Goal: Information Seeking & Learning: Learn about a topic

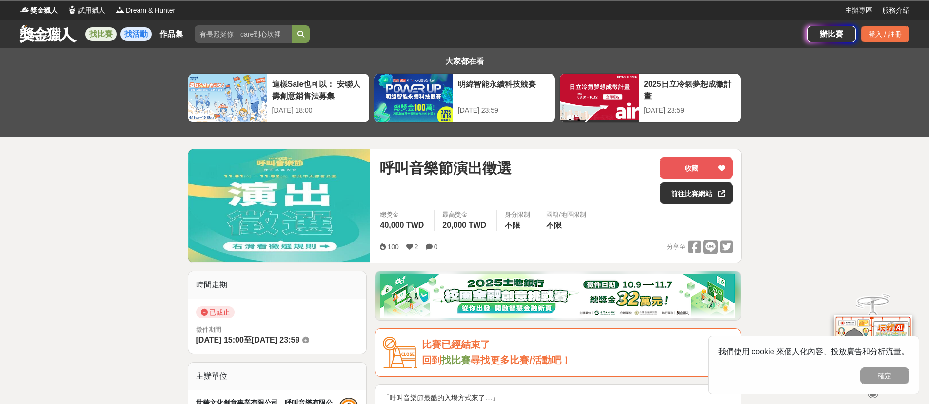
click at [134, 32] on link "找活動" at bounding box center [135, 34] width 31 height 14
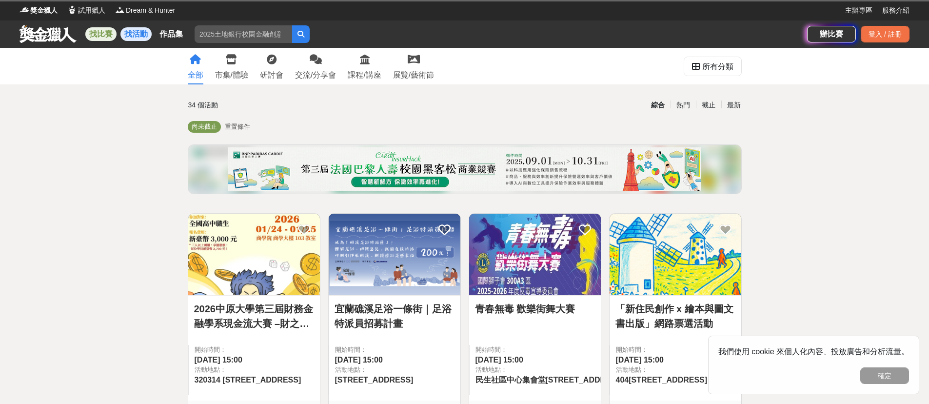
click at [105, 34] on link "找比賽" at bounding box center [100, 34] width 31 height 14
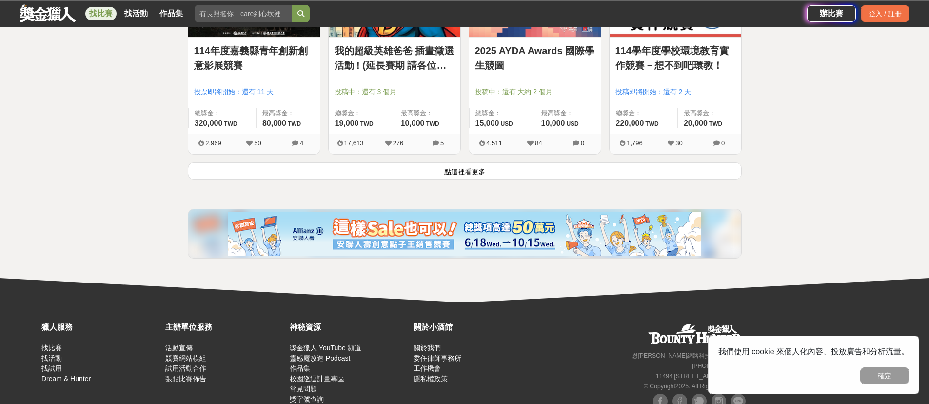
scroll to position [1320, 0]
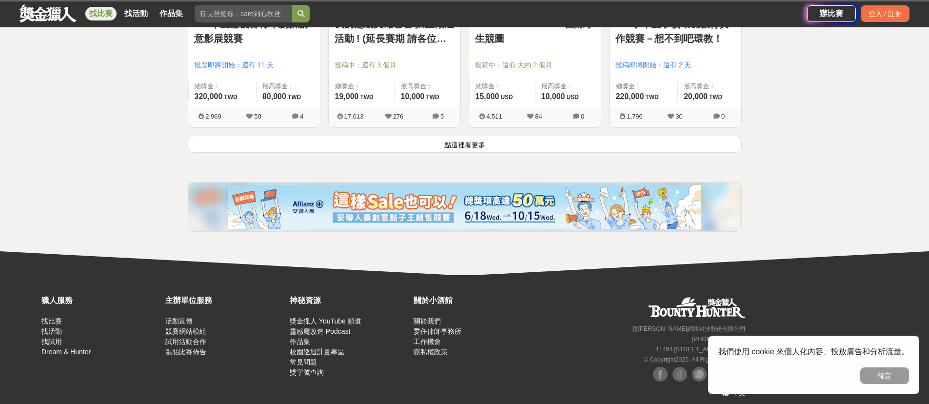
click at [475, 146] on button "點這裡看更多" at bounding box center [465, 144] width 554 height 17
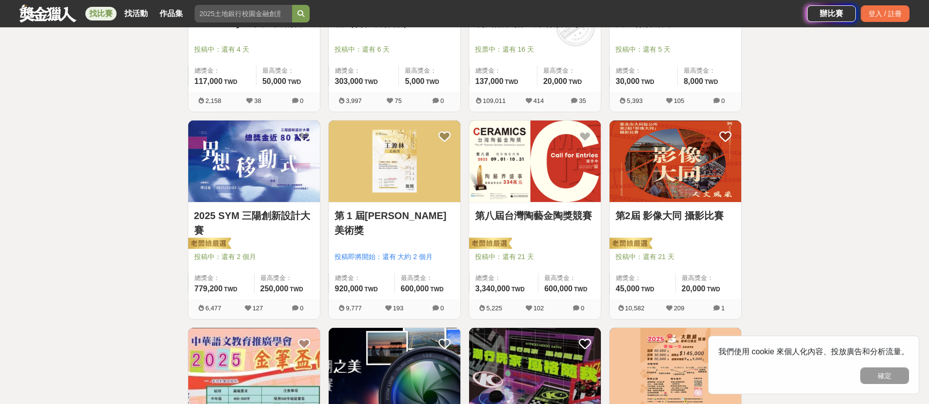
scroll to position [1590, 0]
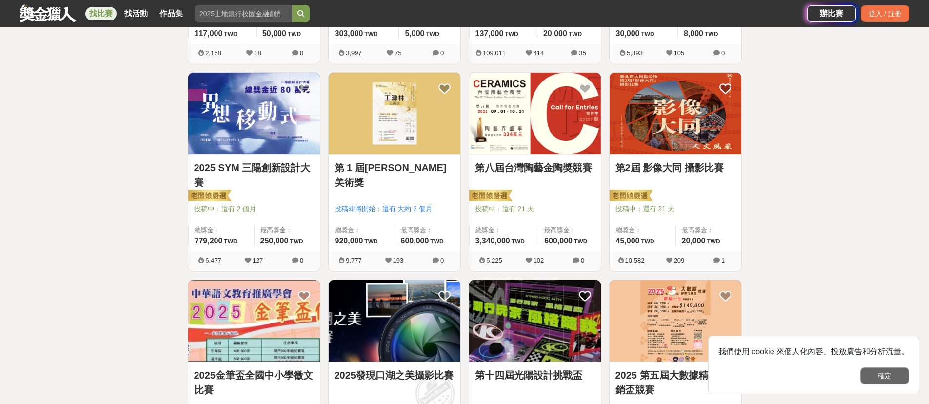
click at [903, 379] on button "確定" at bounding box center [884, 375] width 49 height 17
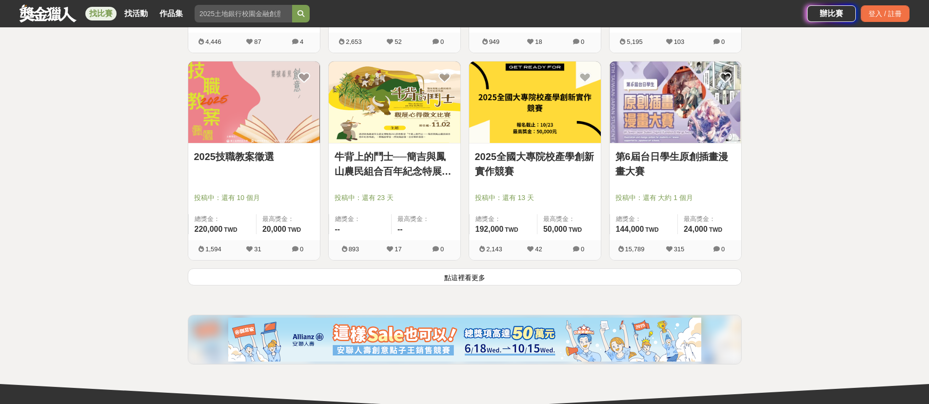
scroll to position [2570, 0]
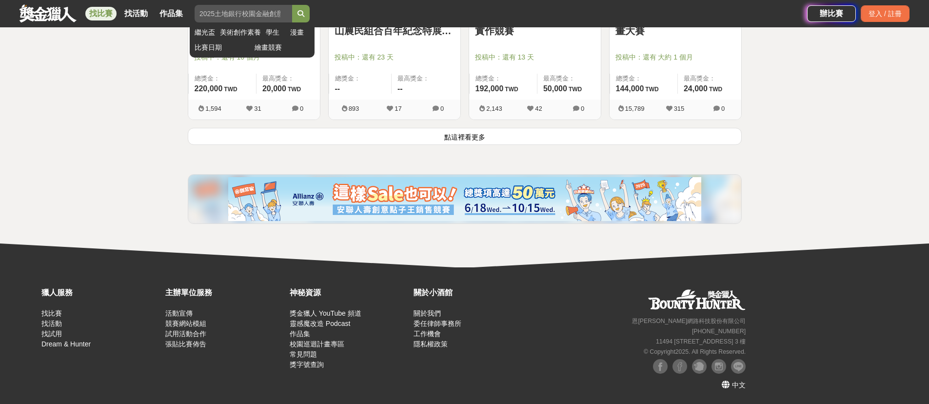
click at [222, 7] on input "search" at bounding box center [244, 14] width 98 height 18
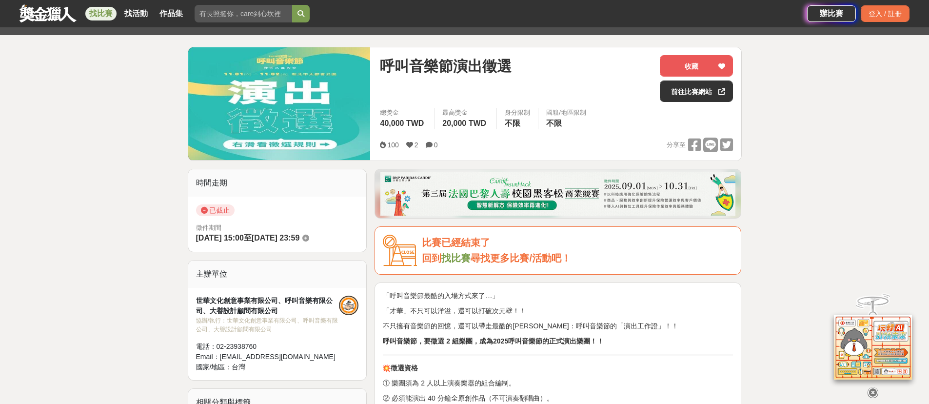
scroll to position [108, 0]
